Goal: Find specific page/section: Find specific page/section

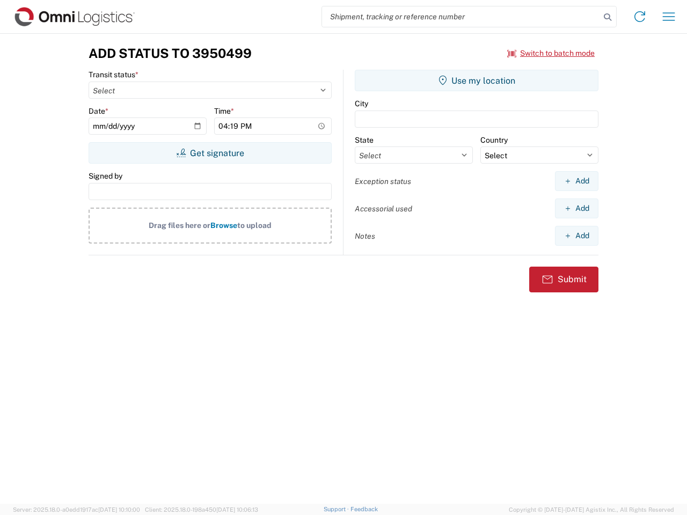
click at [461, 17] on input "search" at bounding box center [461, 16] width 278 height 20
click at [608, 17] on icon at bounding box center [607, 17] width 15 height 15
click at [640, 17] on icon at bounding box center [639, 16] width 17 height 17
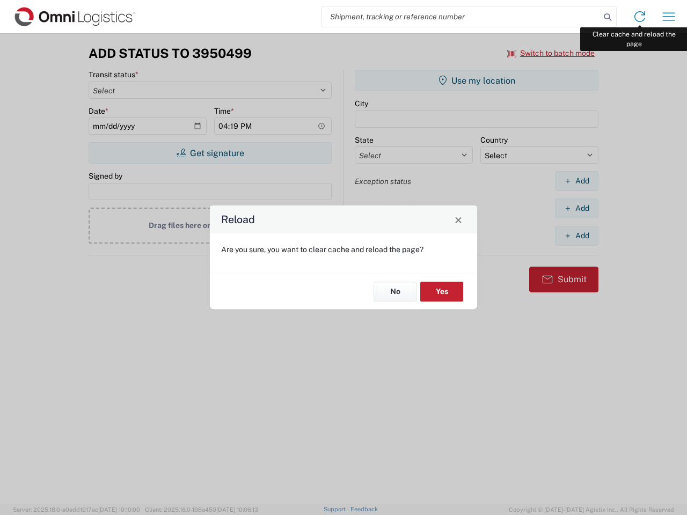
click at [669, 17] on div "Reload Are you sure, you want to clear cache and reload the page? No Yes" at bounding box center [343, 257] width 687 height 515
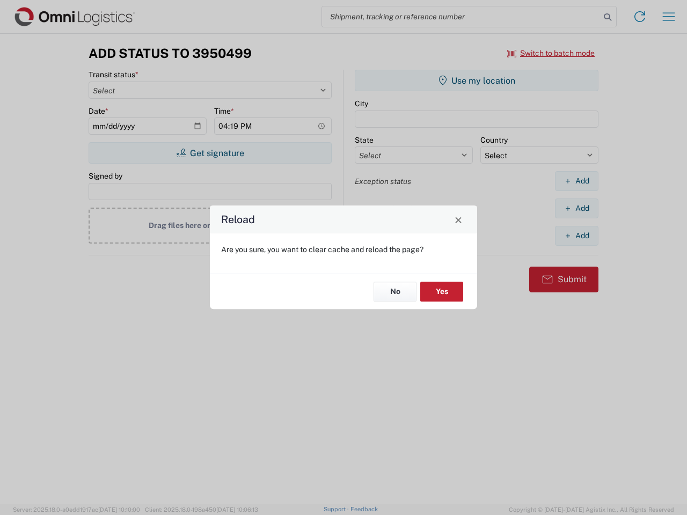
click at [551, 53] on div "Reload Are you sure, you want to clear cache and reload the page? No Yes" at bounding box center [343, 257] width 687 height 515
click at [210, 153] on div "Reload Are you sure, you want to clear cache and reload the page? No Yes" at bounding box center [343, 257] width 687 height 515
click at [477, 81] on div "Reload Are you sure, you want to clear cache and reload the page? No Yes" at bounding box center [343, 257] width 687 height 515
click at [576, 181] on div "Reload Are you sure, you want to clear cache and reload the page? No Yes" at bounding box center [343, 257] width 687 height 515
click at [576, 208] on div "Reload Are you sure, you want to clear cache and reload the page? No Yes" at bounding box center [343, 257] width 687 height 515
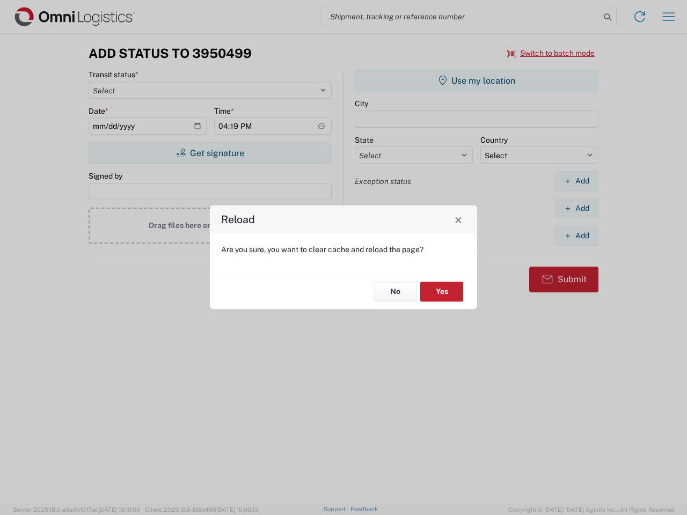
click at [576, 236] on div "Reload Are you sure, you want to clear cache and reload the page? No Yes" at bounding box center [343, 257] width 687 height 515
